Goal: Check status: Check status

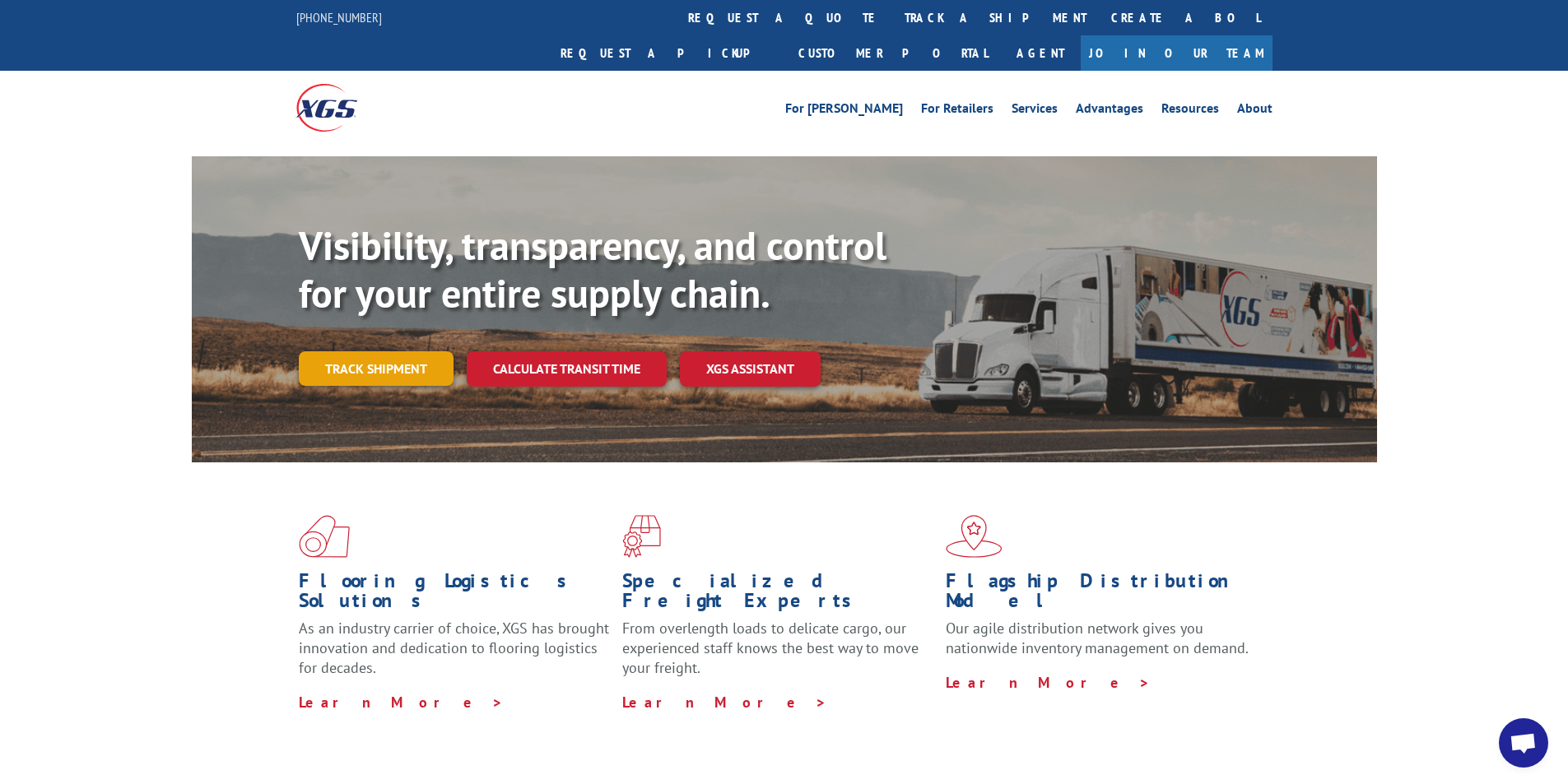
click at [340, 351] on link "Track shipment" at bounding box center [376, 368] width 155 height 35
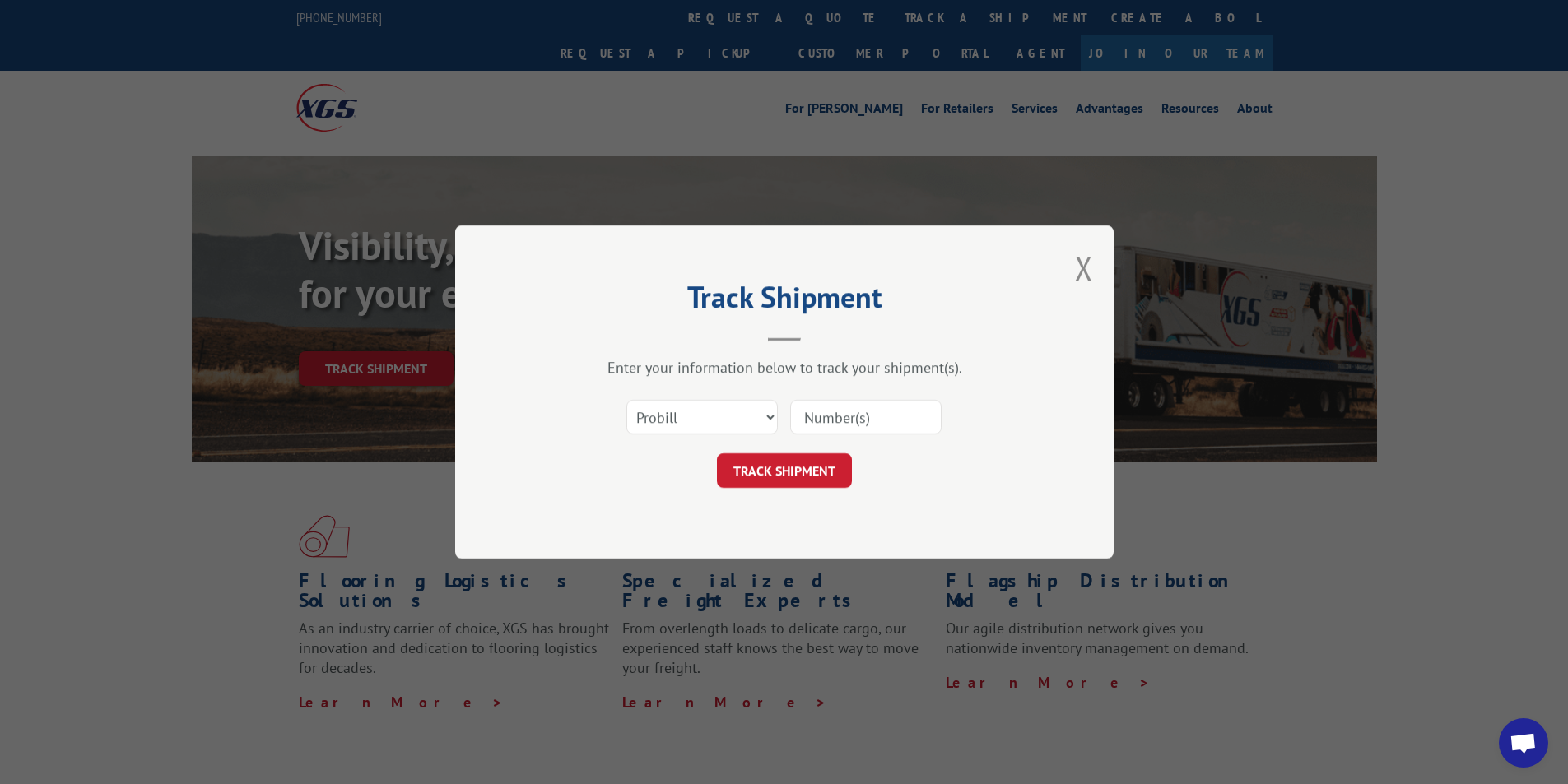
click at [847, 418] on input at bounding box center [866, 417] width 152 height 35
type input "5089267"
click at [783, 475] on button "TRACK SHIPMENT" at bounding box center [784, 470] width 135 height 35
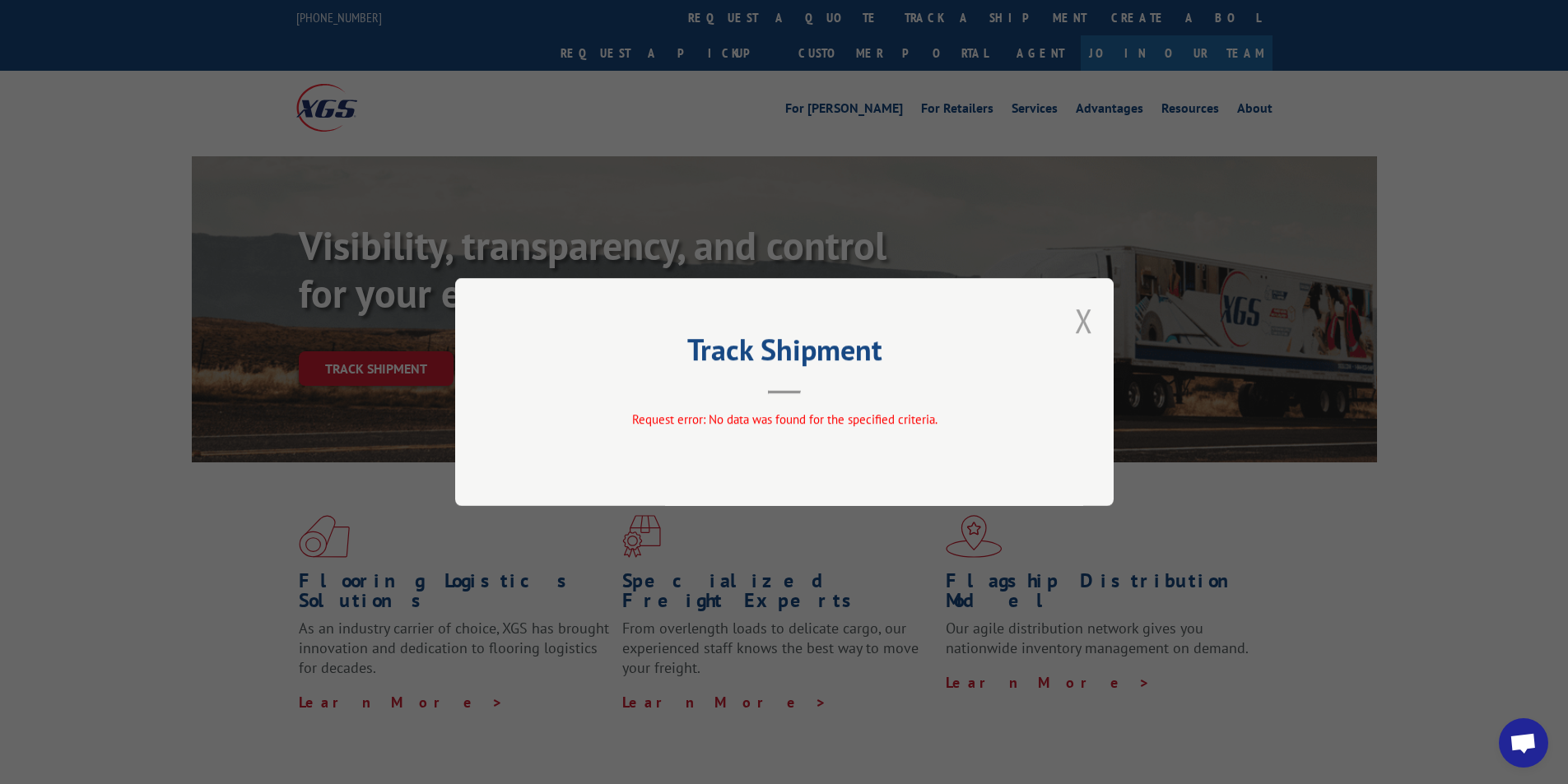
click at [1080, 325] on button "Close modal" at bounding box center [1083, 321] width 18 height 44
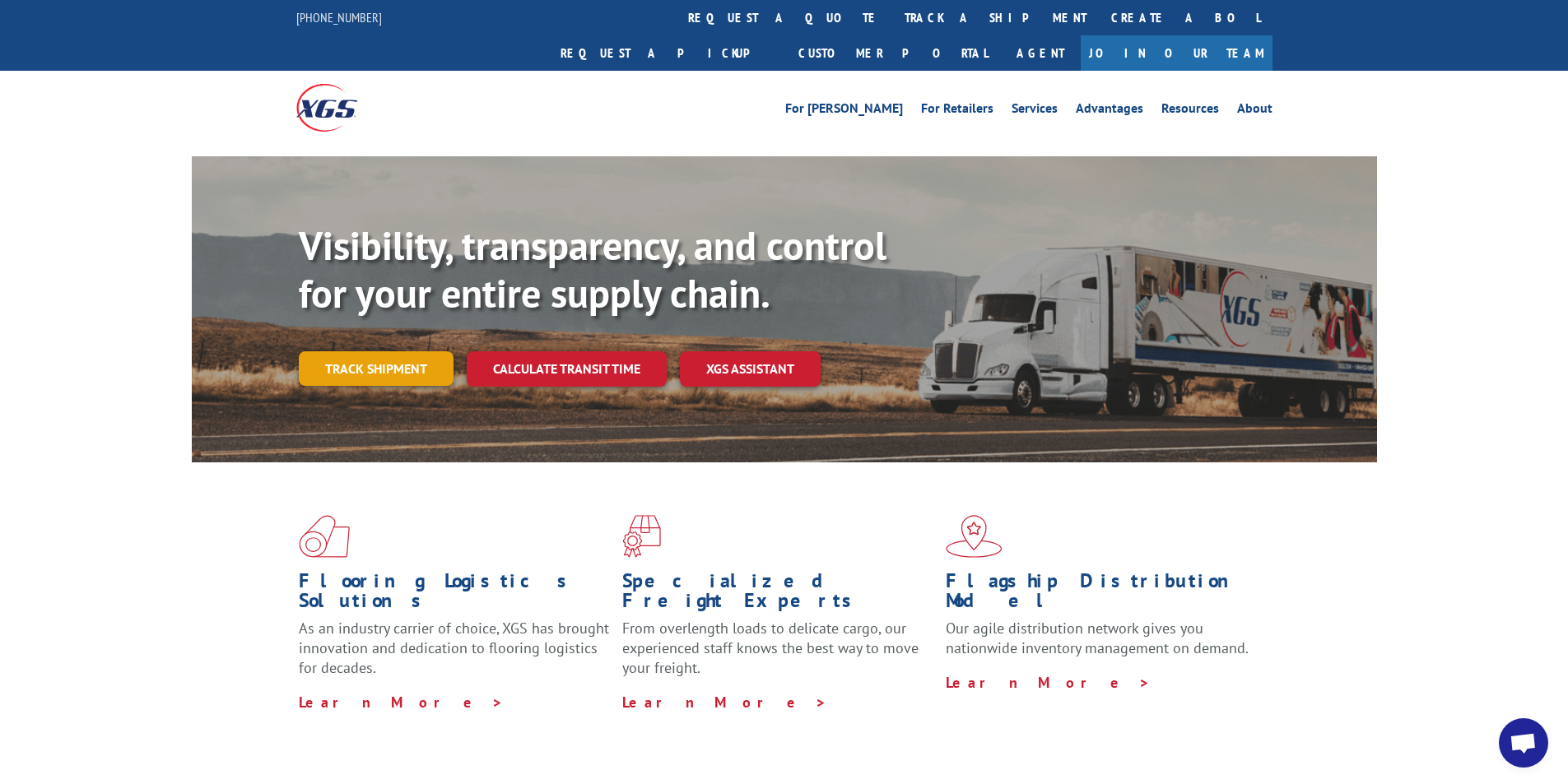
click at [391, 351] on link "Track shipment" at bounding box center [376, 368] width 155 height 35
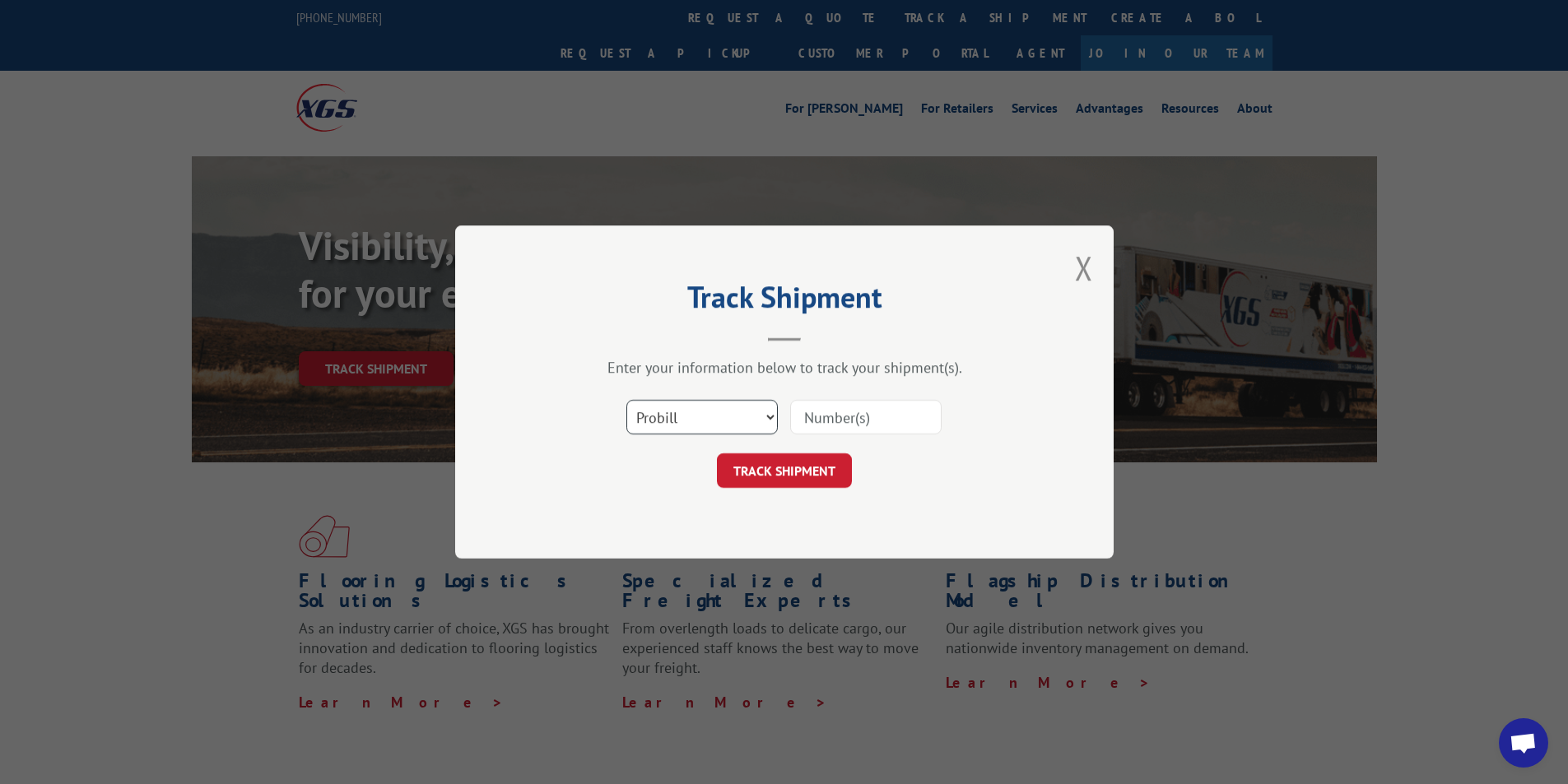
click at [668, 426] on select "Select category... Probill BOL PO" at bounding box center [702, 417] width 152 height 35
select select "bol"
click at [627, 400] on select "Select category... Probill BOL PO" at bounding box center [702, 417] width 152 height 35
click at [837, 423] on input at bounding box center [866, 417] width 152 height 35
type input "50869267"
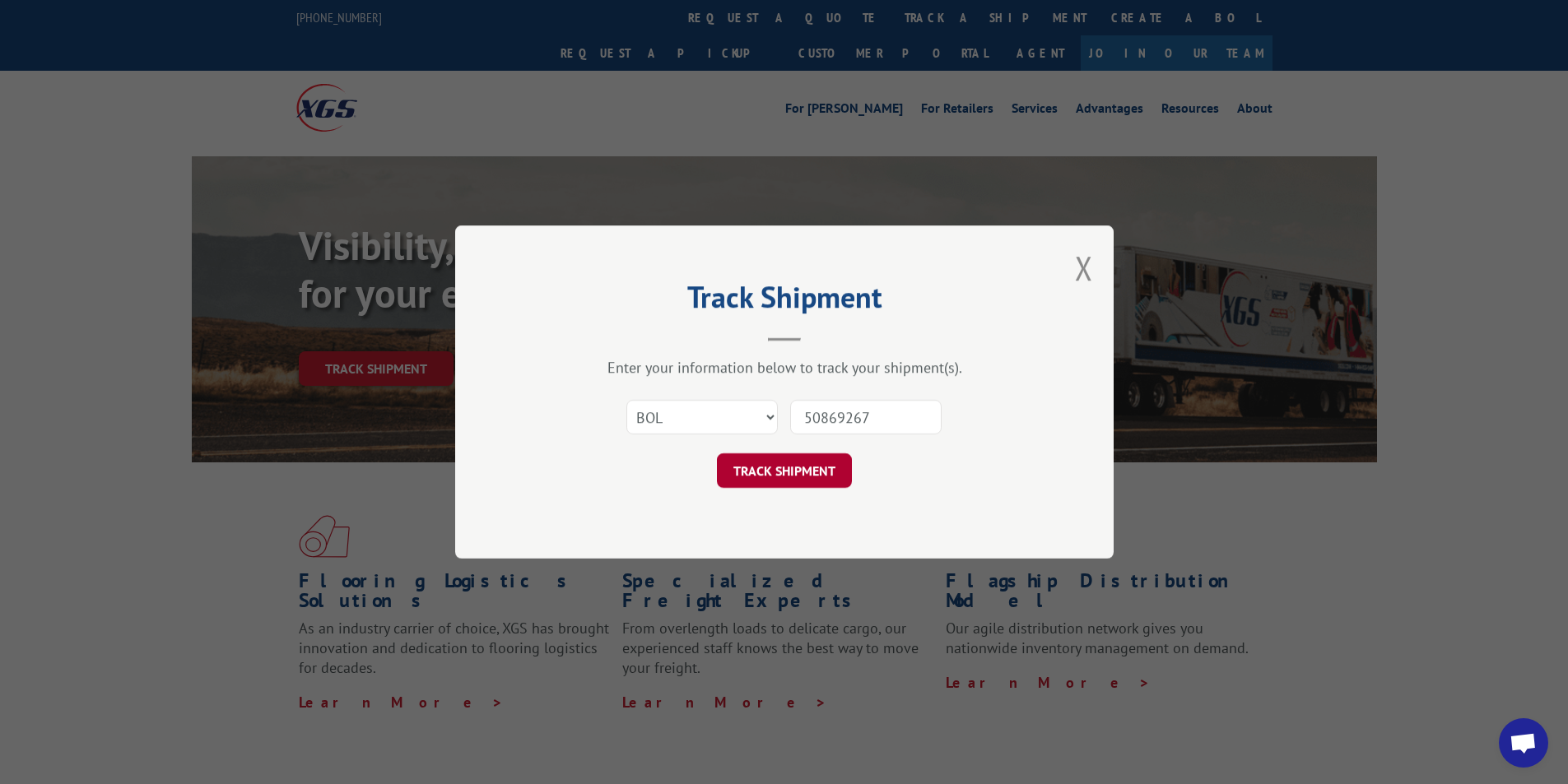
click at [806, 469] on button "TRACK SHIPMENT" at bounding box center [784, 470] width 135 height 35
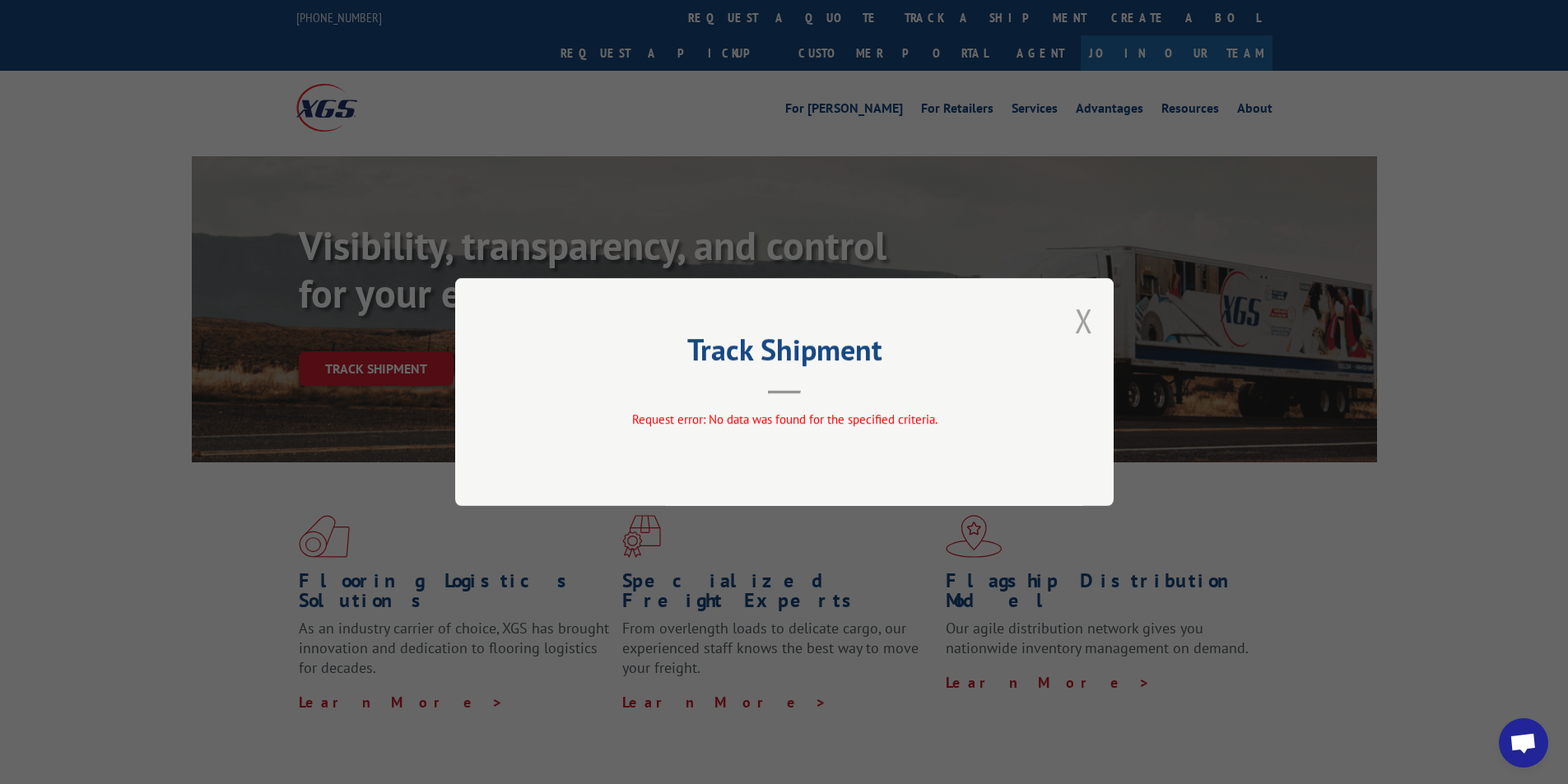
click at [1086, 325] on button "Close modal" at bounding box center [1083, 321] width 18 height 44
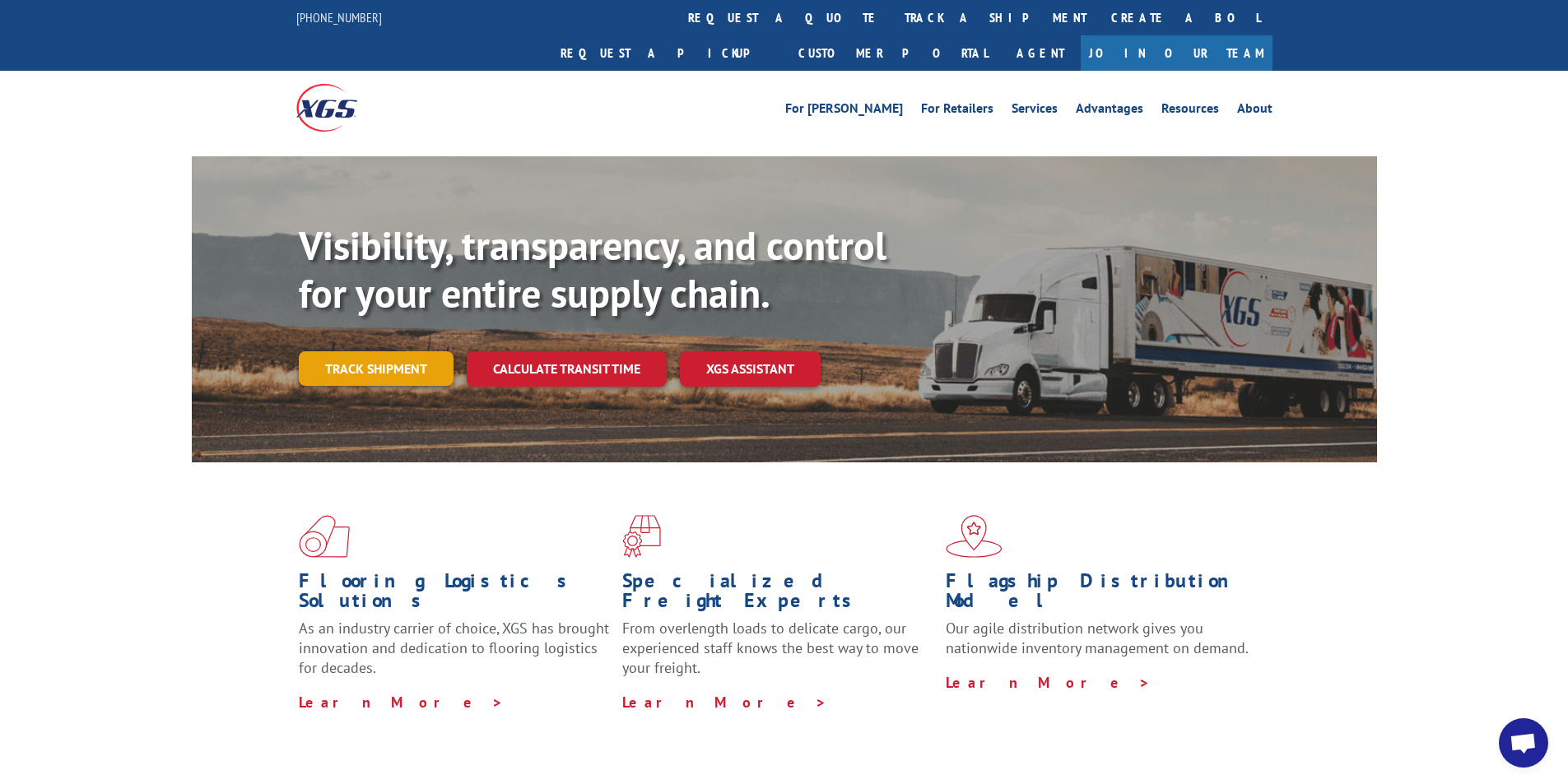
click at [356, 351] on link "Track shipment" at bounding box center [376, 368] width 155 height 35
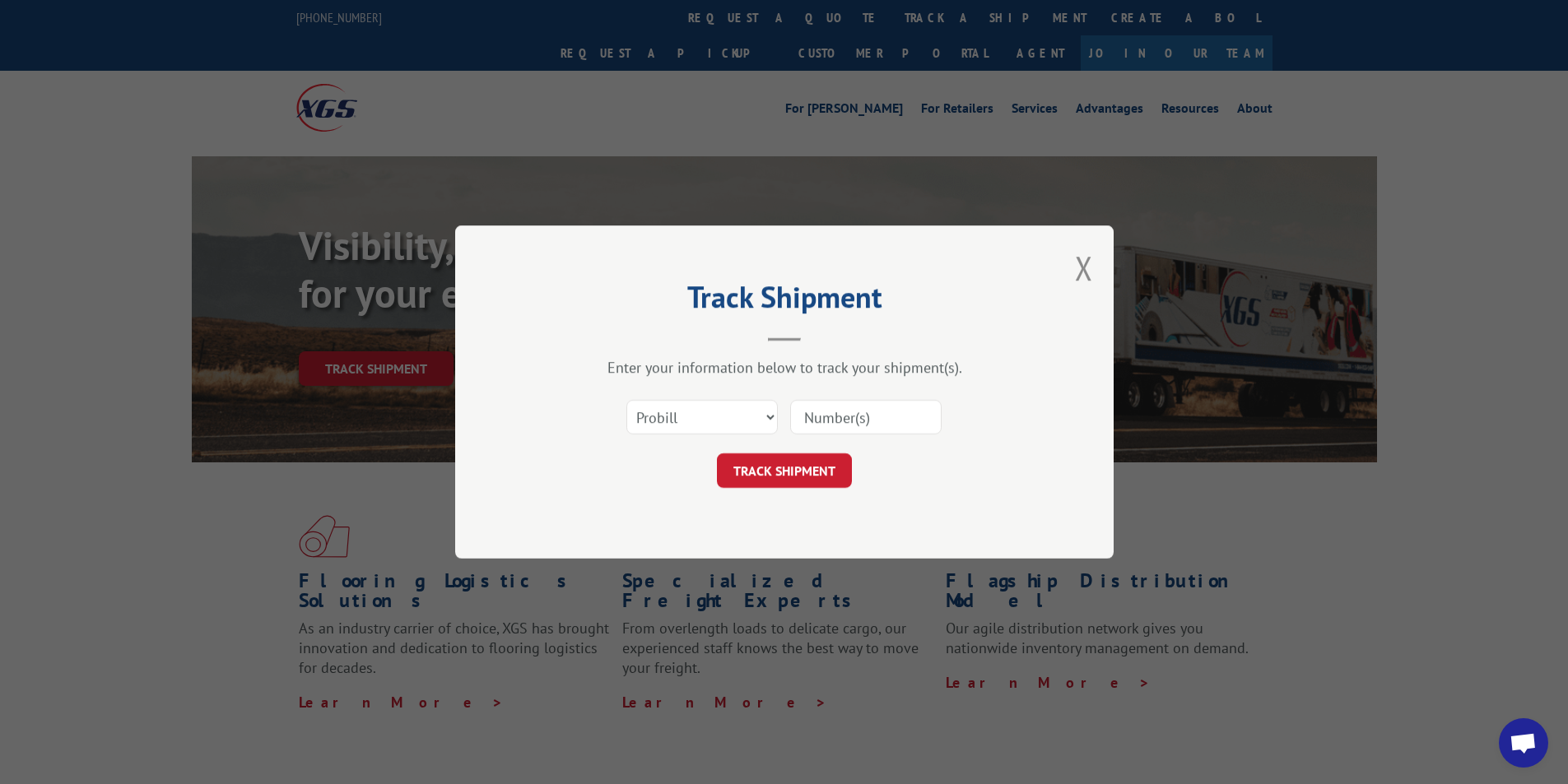
click at [865, 417] on input at bounding box center [866, 417] width 152 height 35
type input "50869267"
click at [794, 474] on button "TRACK SHIPMENT" at bounding box center [784, 470] width 135 height 35
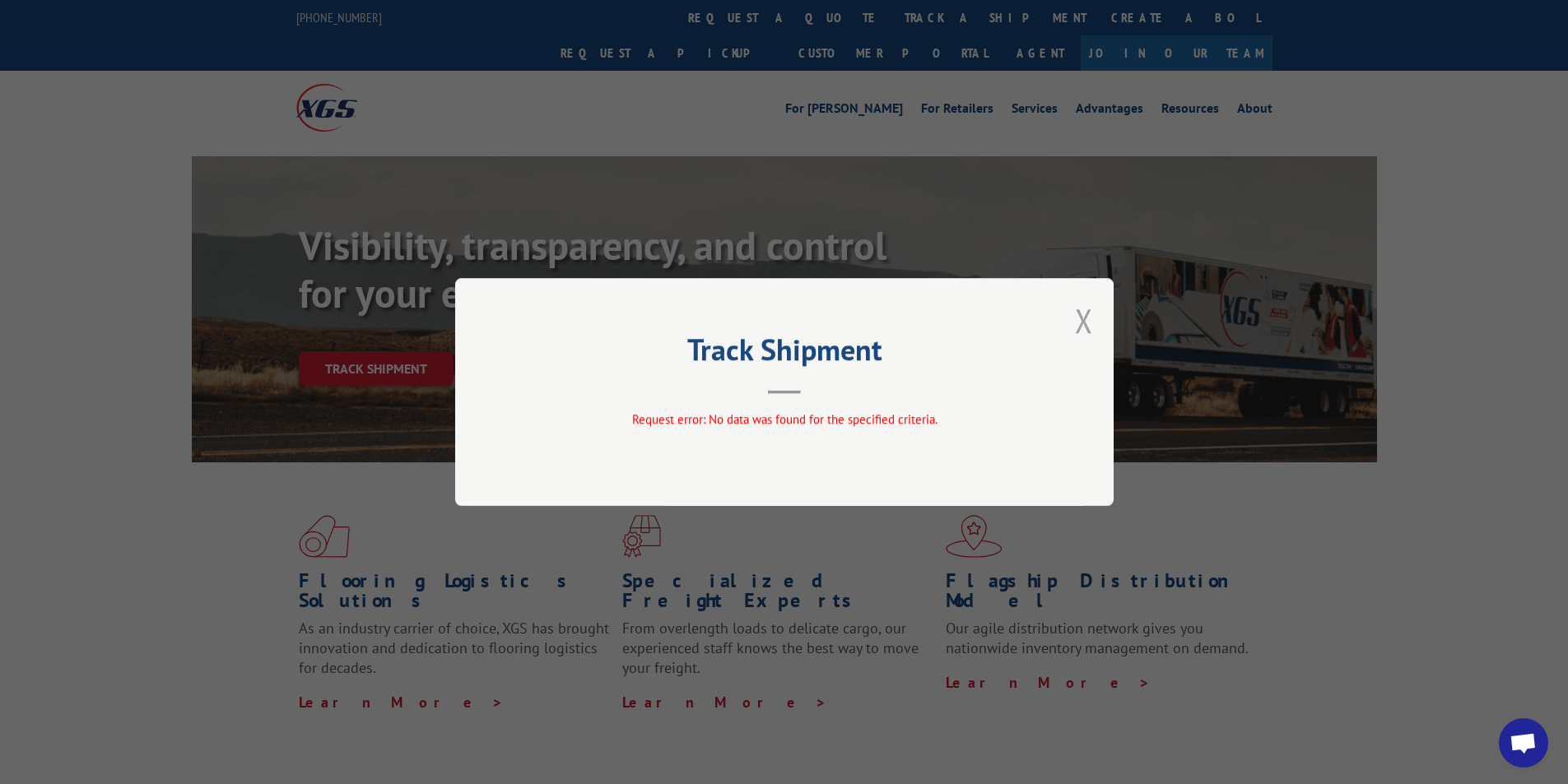
click at [1085, 319] on button "Close modal" at bounding box center [1083, 321] width 18 height 44
